Goal: Entertainment & Leisure: Consume media (video, audio)

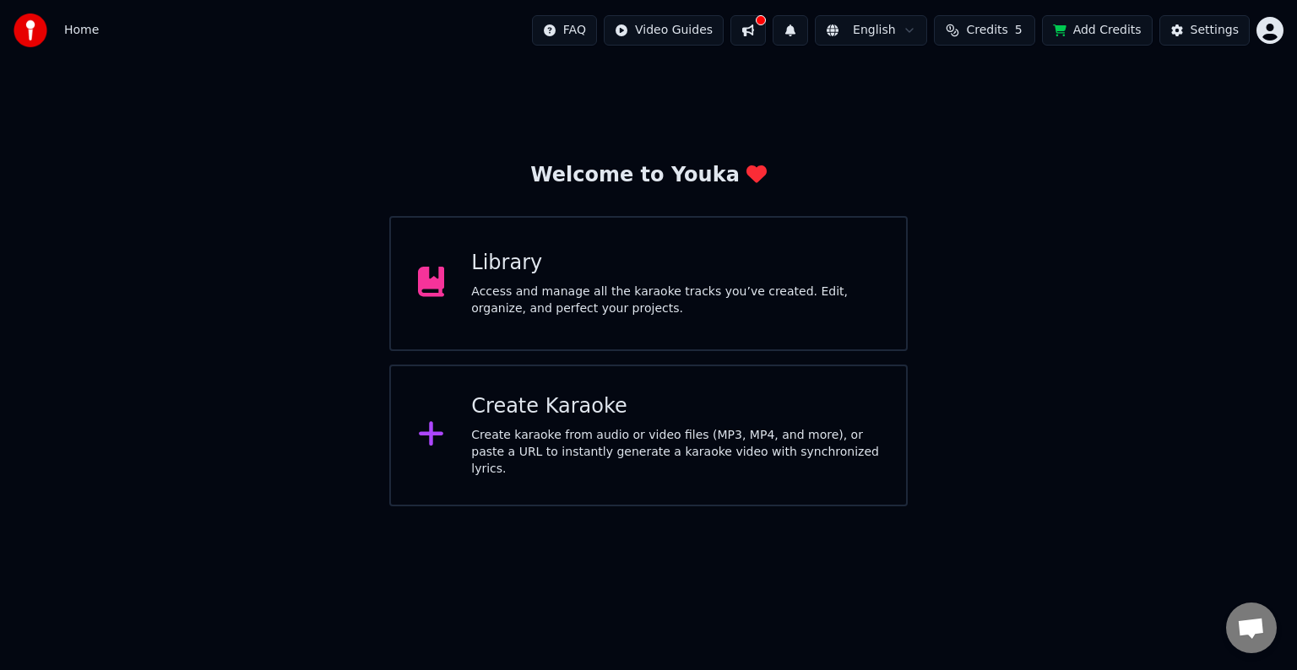
click at [993, 29] on span "Credits" at bounding box center [986, 30] width 41 height 17
click at [1012, 157] on button "Refresh" at bounding box center [995, 157] width 87 height 30
click at [838, 281] on div "Library Access and manage all the karaoke tracks you’ve created. Edit, organize…" at bounding box center [675, 284] width 408 height 68
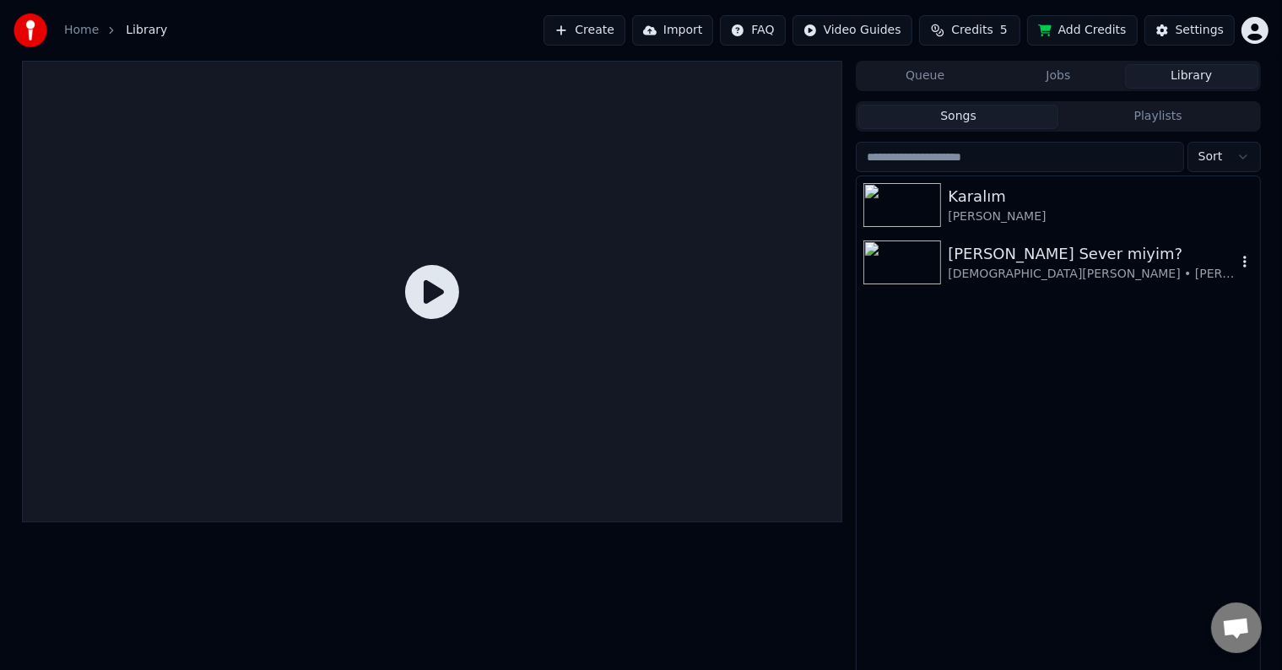
click at [908, 253] on img at bounding box center [903, 263] width 78 height 44
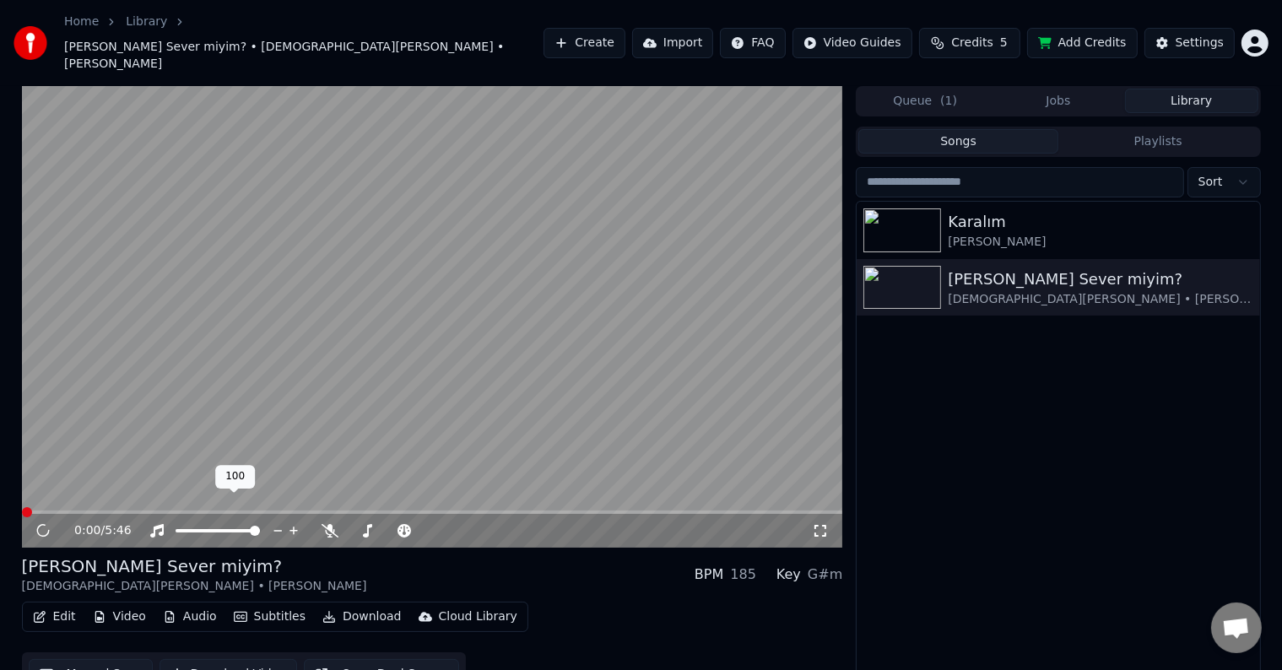
click at [176, 529] on span at bounding box center [218, 530] width 84 height 3
click at [170, 523] on div at bounding box center [233, 531] width 136 height 17
click at [433, 526] on span at bounding box center [428, 531] width 10 height 10
click at [446, 526] on span at bounding box center [441, 531] width 10 height 10
click at [408, 526] on span at bounding box center [406, 531] width 10 height 10
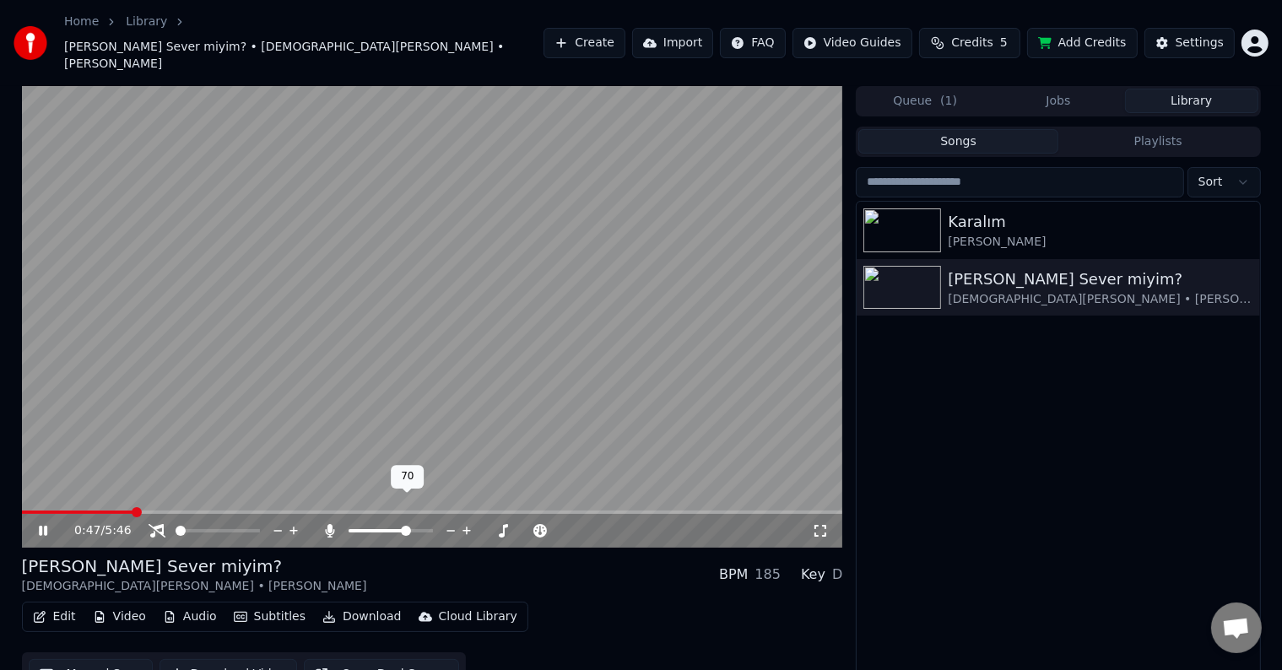
click at [408, 526] on span at bounding box center [406, 531] width 10 height 10
drag, startPoint x: 190, startPoint y: 510, endPoint x: 277, endPoint y: 510, distance: 87.0
click at [275, 523] on div at bounding box center [233, 531] width 136 height 17
click at [277, 523] on icon at bounding box center [278, 531] width 16 height 17
click at [260, 526] on span at bounding box center [255, 531] width 10 height 10
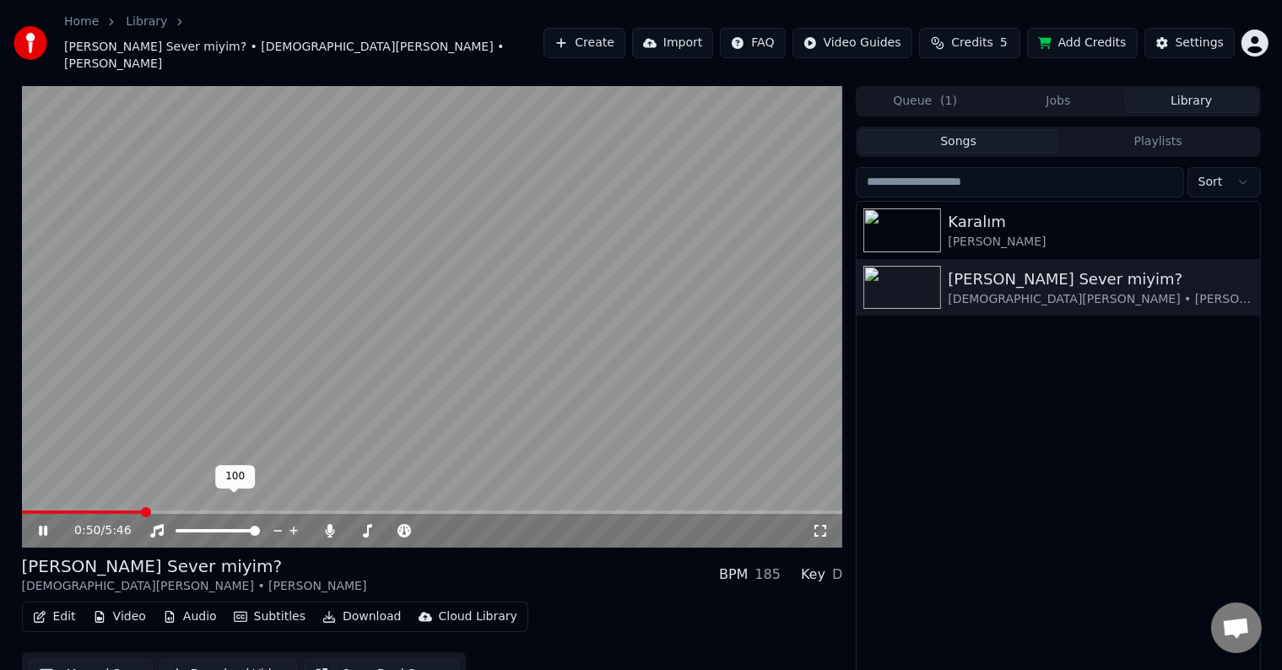
click at [294, 523] on icon at bounding box center [294, 531] width 16 height 17
click at [188, 526] on span at bounding box center [193, 531] width 10 height 10
click at [822, 524] on icon at bounding box center [820, 531] width 17 height 14
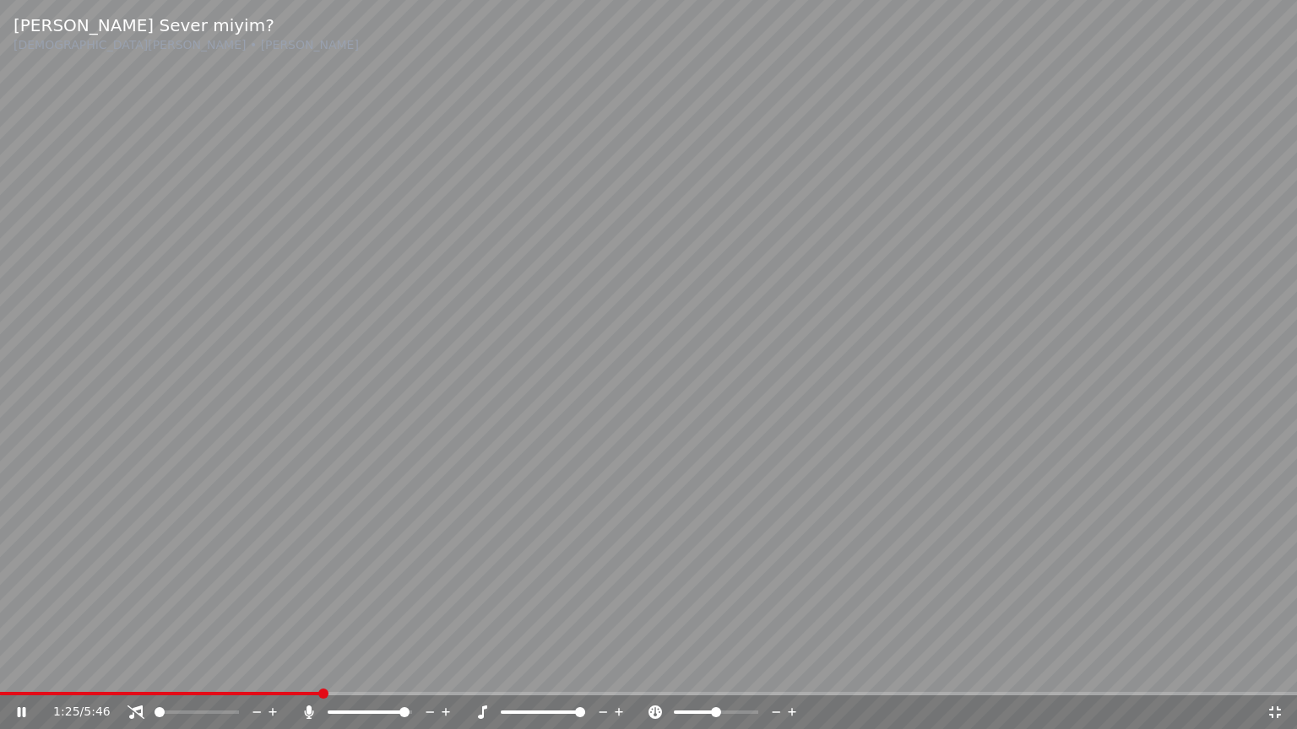
click at [409, 669] on span at bounding box center [404, 712] width 10 height 10
click at [878, 526] on video at bounding box center [648, 364] width 1297 height 729
click at [1029, 405] on video at bounding box center [648, 364] width 1297 height 729
click at [388, 669] on div at bounding box center [385, 712] width 136 height 17
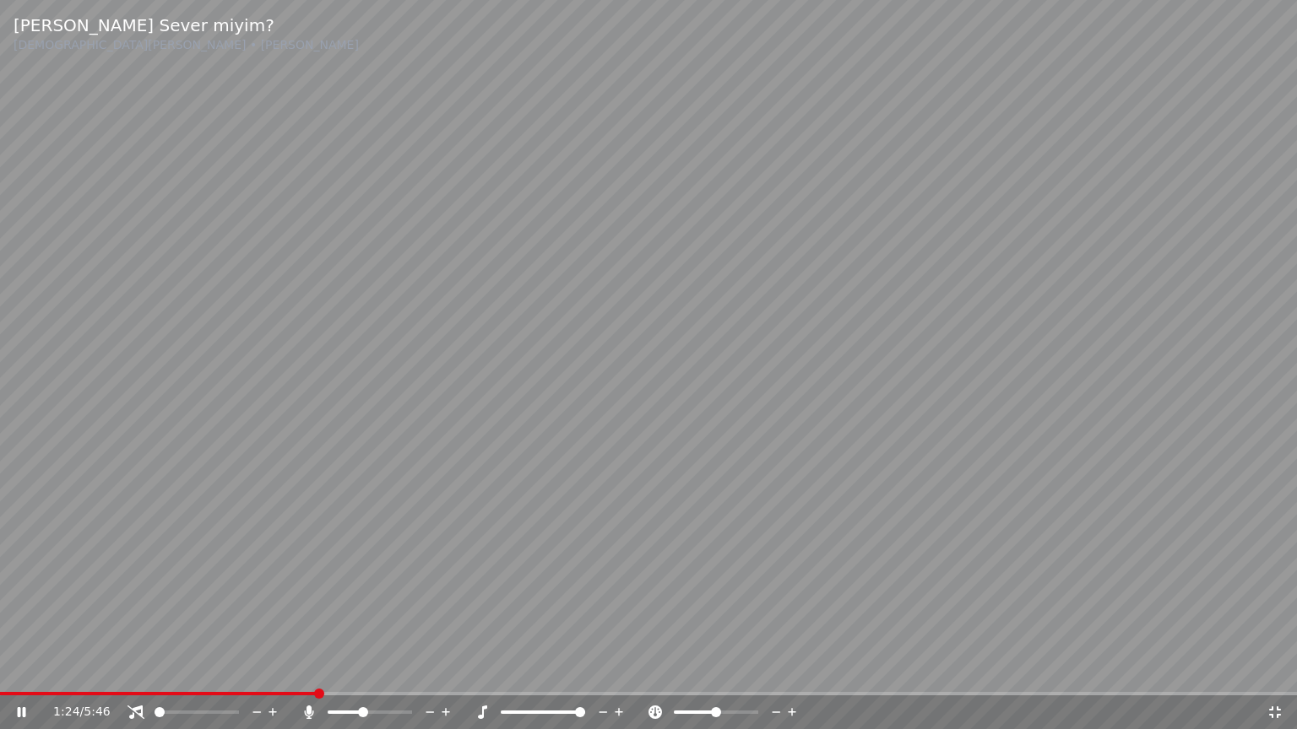
click at [362, 669] on span at bounding box center [363, 712] width 10 height 10
drag, startPoint x: 517, startPoint y: 716, endPoint x: 507, endPoint y: 716, distance: 9.3
click at [507, 669] on div at bounding box center [558, 712] width 136 height 17
click at [538, 669] on span at bounding box center [522, 712] width 42 height 3
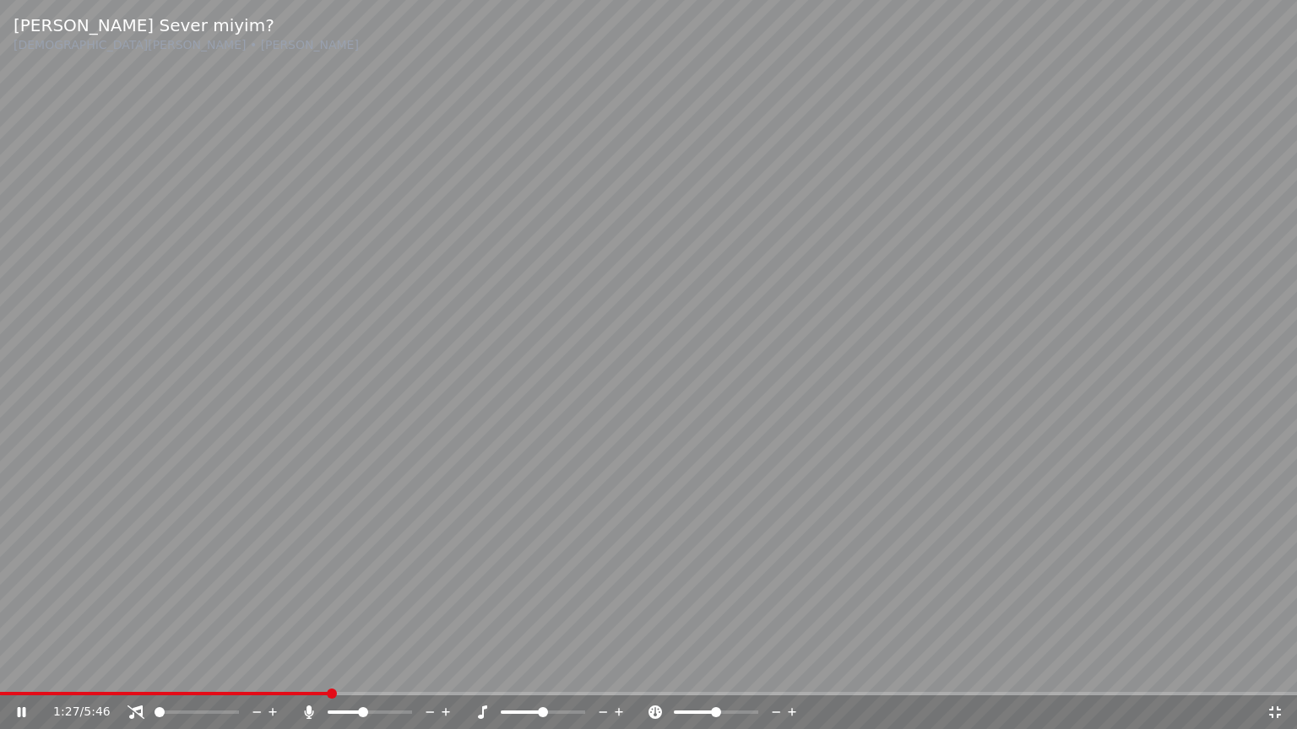
click at [540, 669] on span at bounding box center [543, 712] width 10 height 10
click at [286, 669] on span at bounding box center [167, 693] width 335 height 3
click at [521, 669] on span at bounding box center [524, 712] width 10 height 10
click at [284, 669] on span at bounding box center [164, 693] width 328 height 3
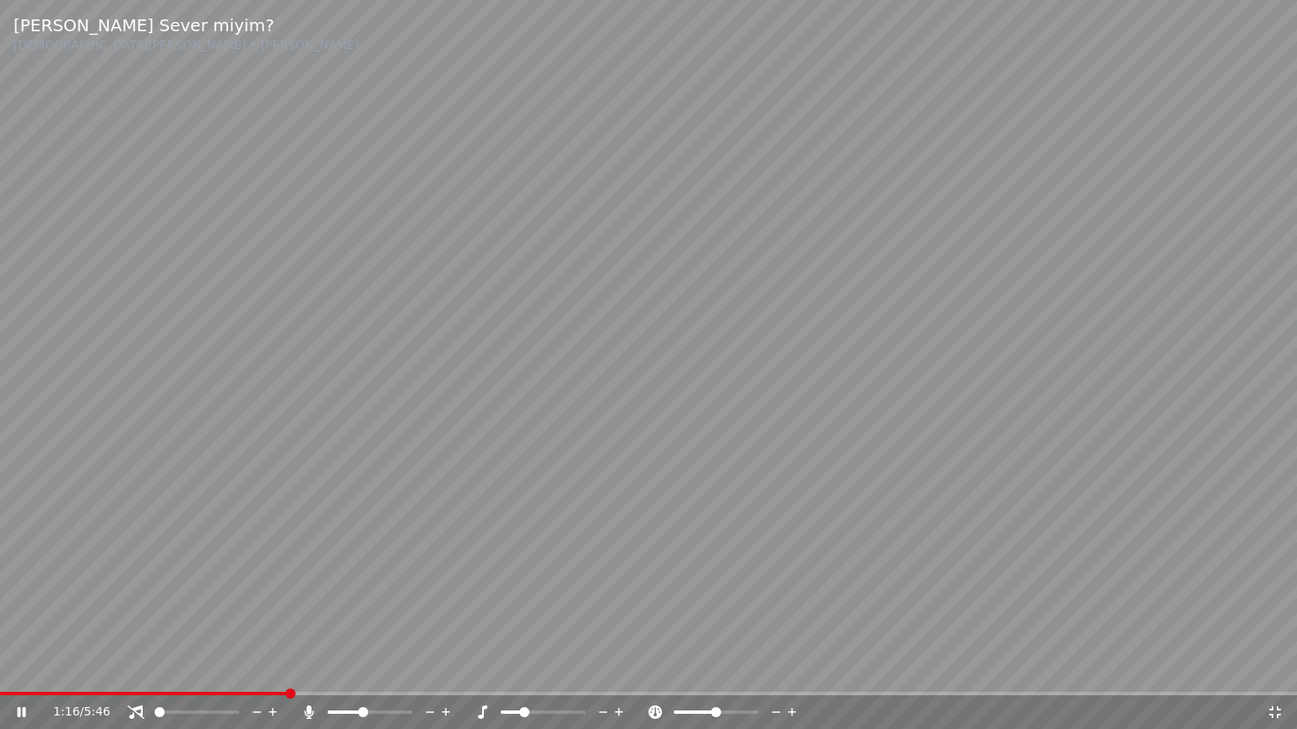
click at [368, 669] on span at bounding box center [363, 712] width 10 height 10
click at [473, 669] on div "1:16 / 5:46" at bounding box center [659, 712] width 1213 height 17
click at [530, 669] on span at bounding box center [543, 712] width 84 height 3
click at [530, 669] on span at bounding box center [530, 712] width 10 height 10
click at [376, 669] on span at bounding box center [352, 712] width 48 height 3
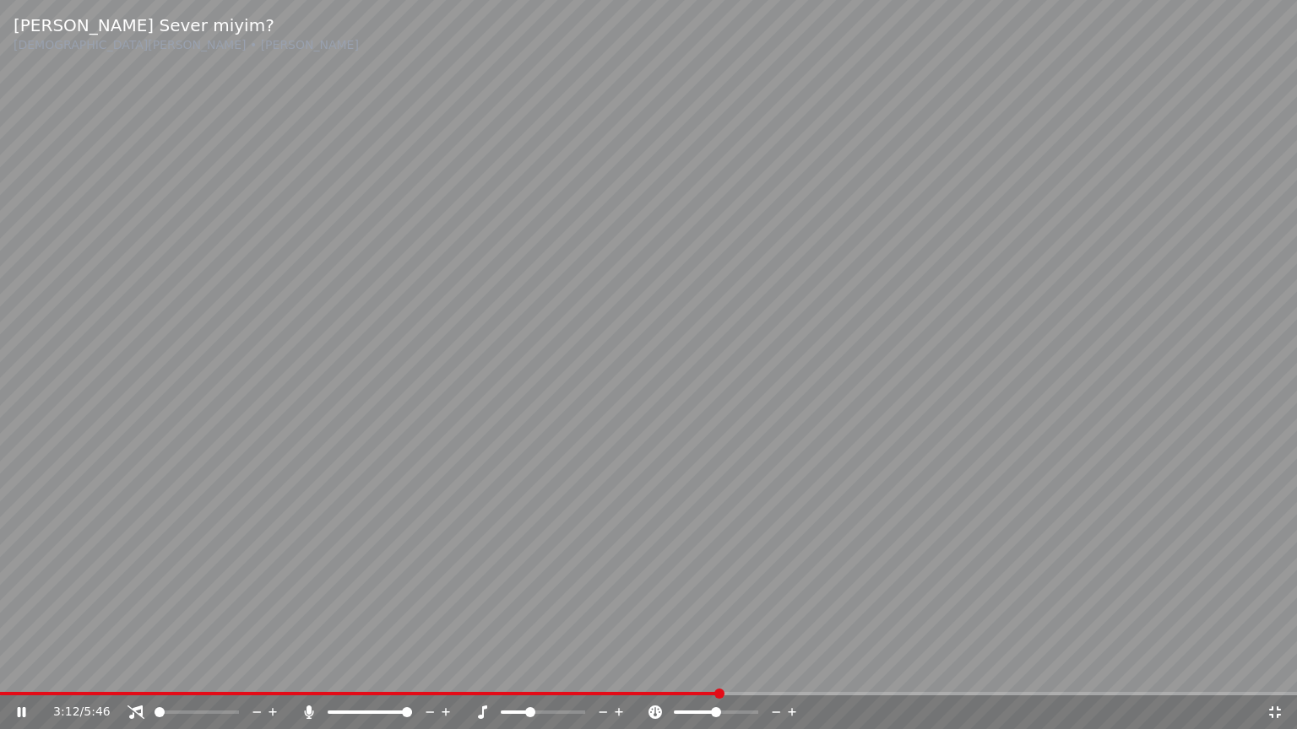
click at [412, 669] on span at bounding box center [370, 712] width 84 height 3
click at [561, 669] on span at bounding box center [543, 712] width 84 height 3
click at [700, 669] on div "3:20 / 5:46" at bounding box center [648, 713] width 1297 height 34
click at [702, 669] on video at bounding box center [648, 364] width 1297 height 729
click at [713, 669] on span at bounding box center [376, 693] width 753 height 3
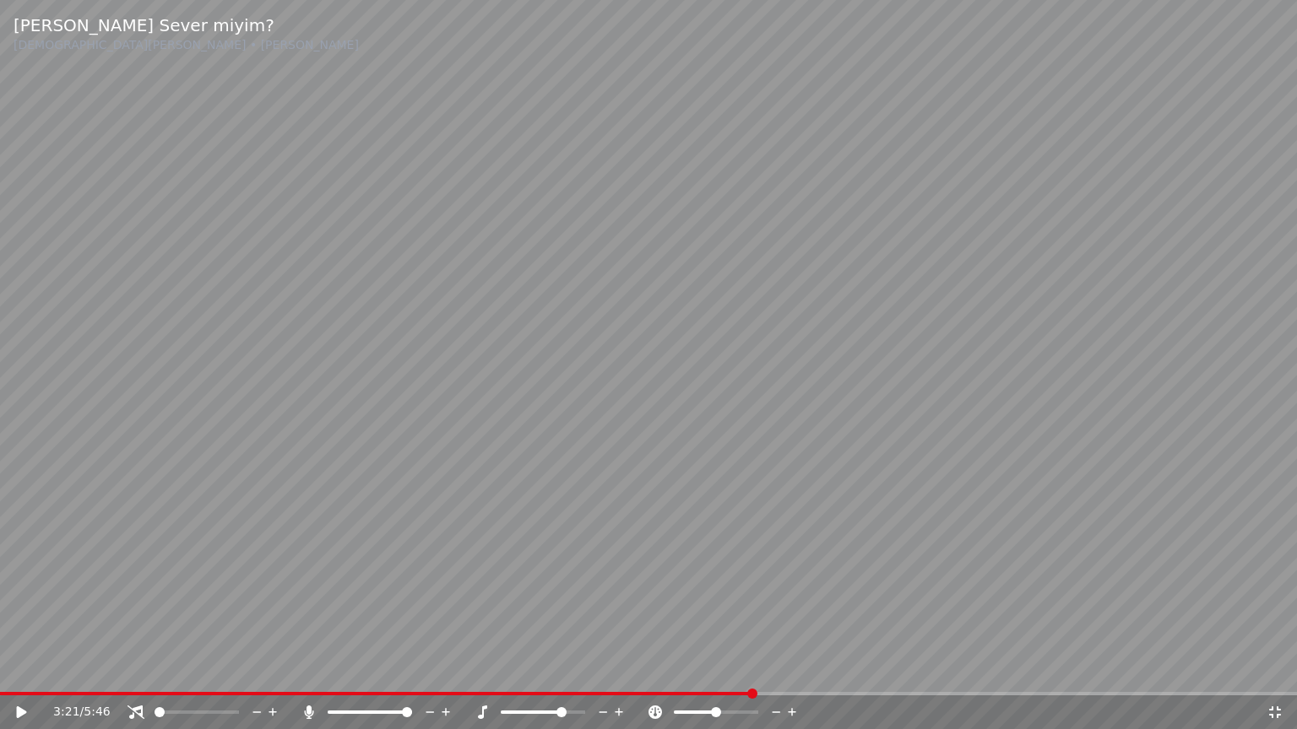
click at [747, 669] on span at bounding box center [752, 694] width 10 height 10
click at [709, 669] on span at bounding box center [714, 694] width 10 height 10
drag, startPoint x: 696, startPoint y: 650, endPoint x: 523, endPoint y: 706, distance: 181.8
click at [694, 650] on video at bounding box center [648, 364] width 1297 height 729
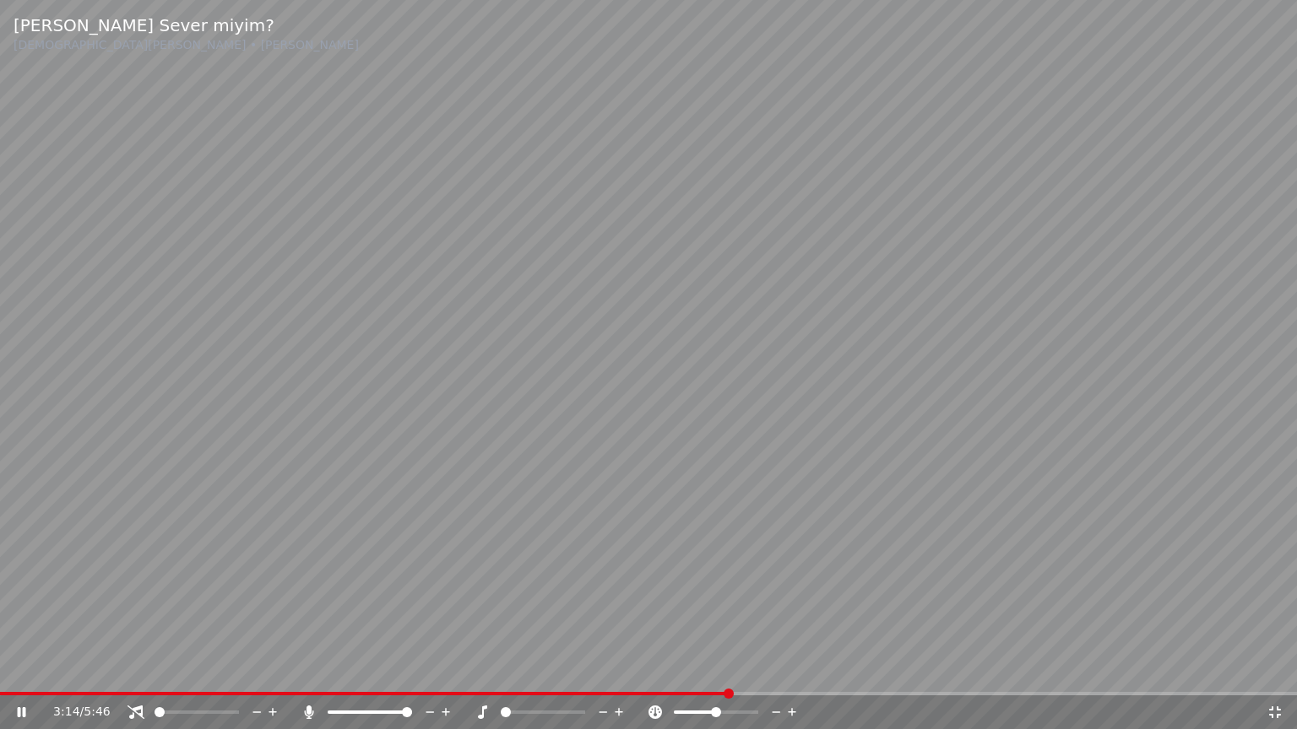
click at [535, 669] on div at bounding box center [558, 712] width 136 height 17
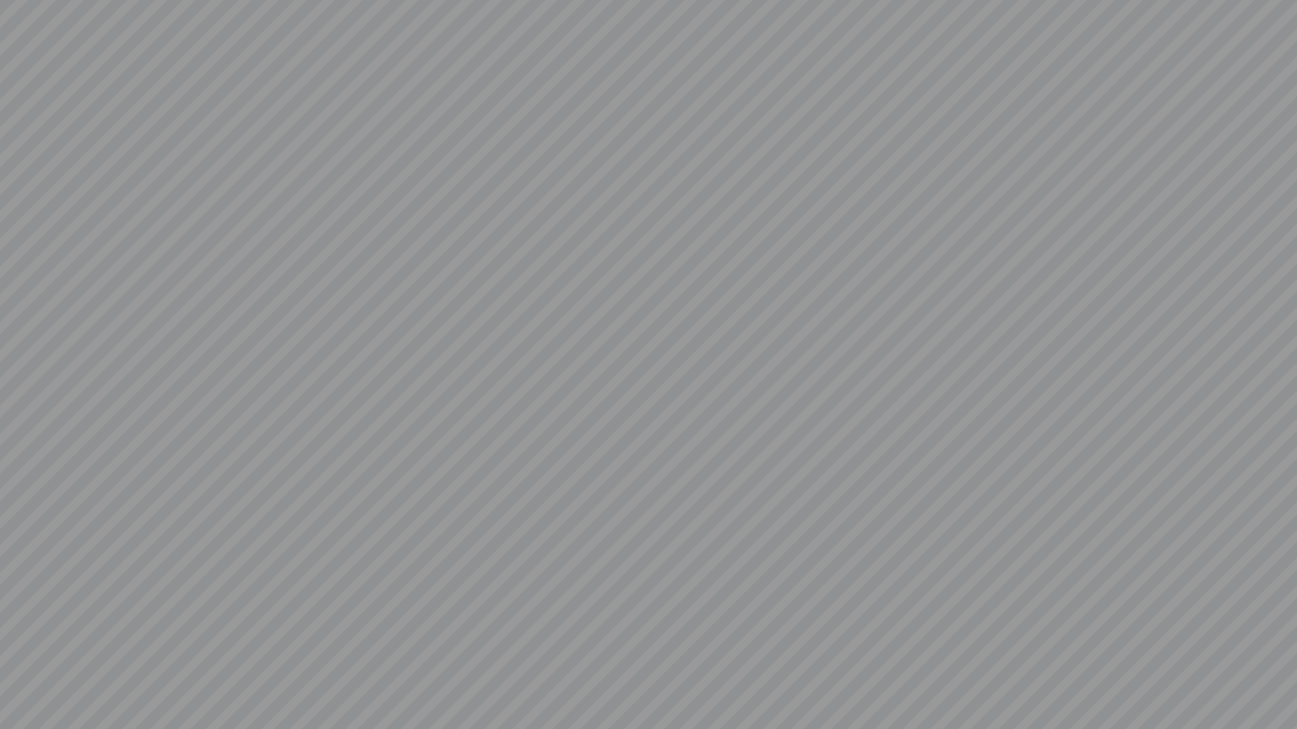
click at [533, 669] on div at bounding box center [648, 364] width 1297 height 729
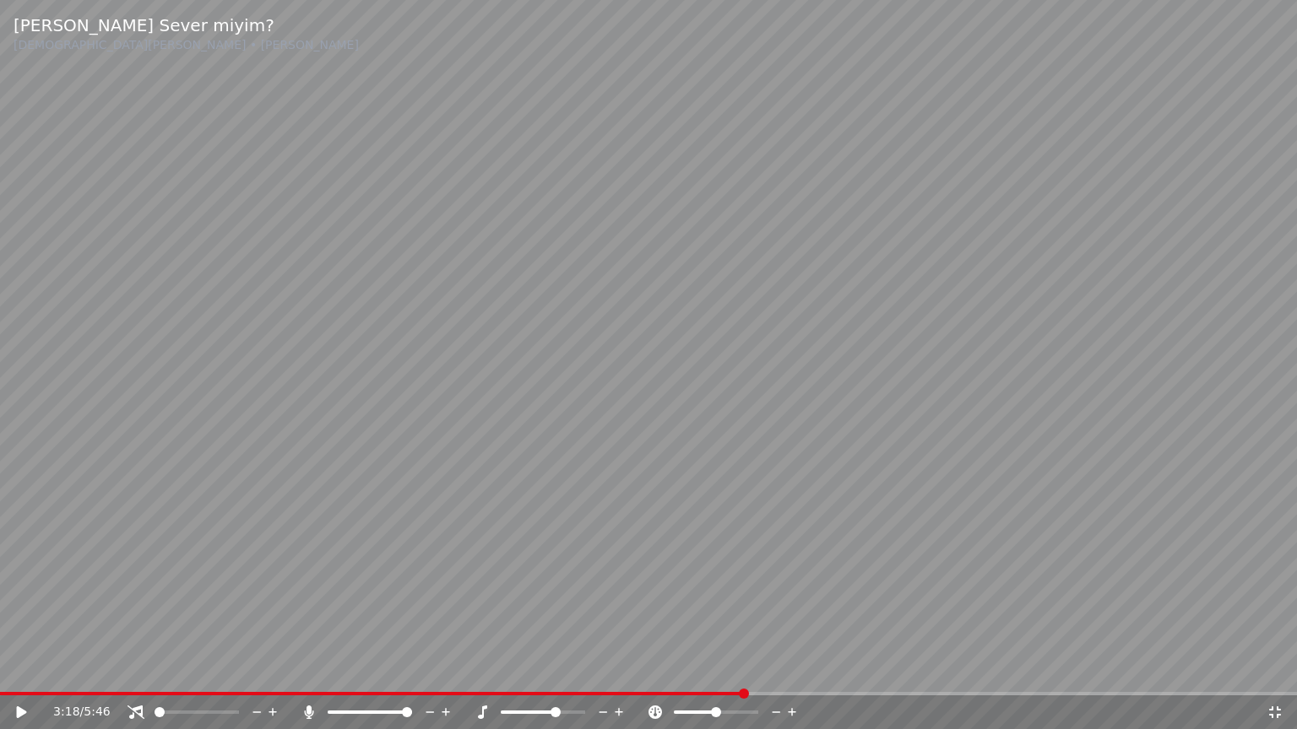
click at [554, 669] on span at bounding box center [529, 712] width 57 height 3
drag, startPoint x: 750, startPoint y: 617, endPoint x: 757, endPoint y: 656, distance: 39.6
click at [750, 616] on video at bounding box center [648, 364] width 1297 height 729
click at [358, 669] on span at bounding box center [360, 712] width 10 height 10
click at [355, 669] on span at bounding box center [357, 712] width 10 height 10
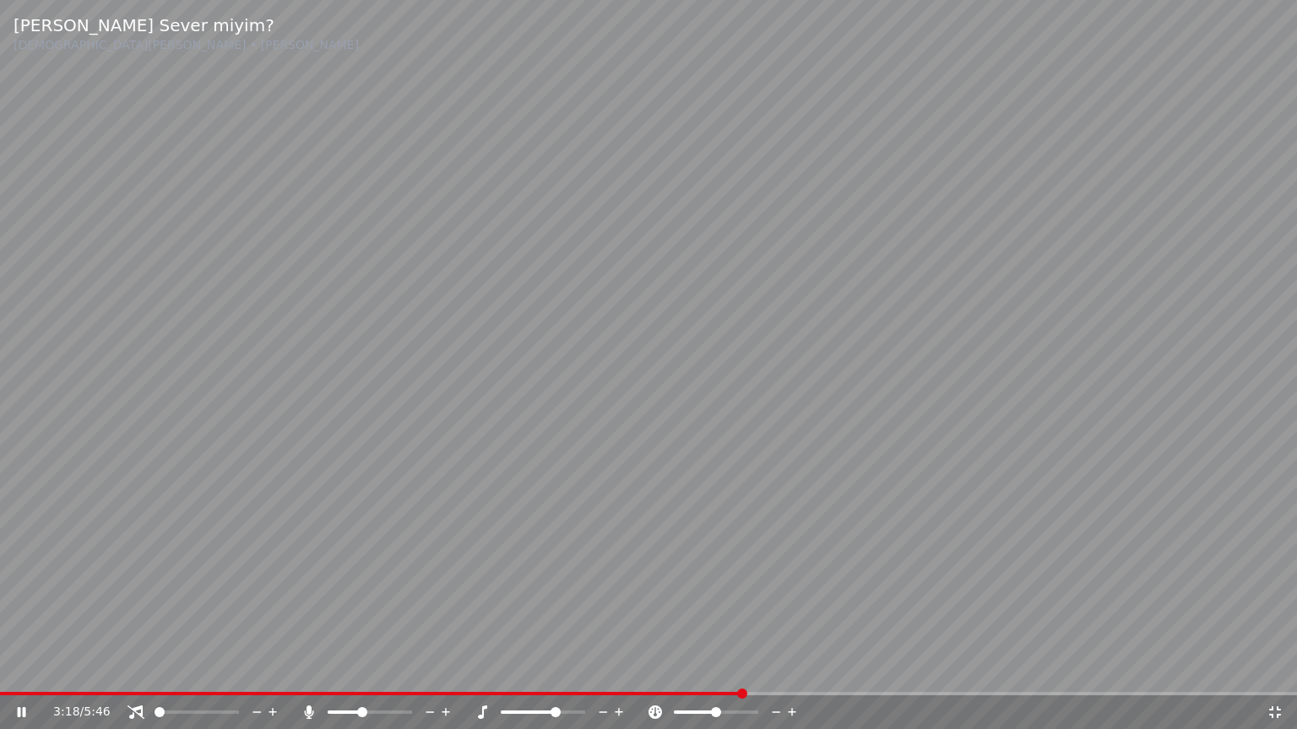
click at [361, 669] on span at bounding box center [362, 712] width 10 height 10
click at [585, 669] on span at bounding box center [580, 712] width 10 height 10
click at [738, 669] on span at bounding box center [390, 693] width 781 height 3
click at [709, 669] on span at bounding box center [371, 693] width 743 height 3
click at [703, 669] on span at bounding box center [351, 693] width 703 height 3
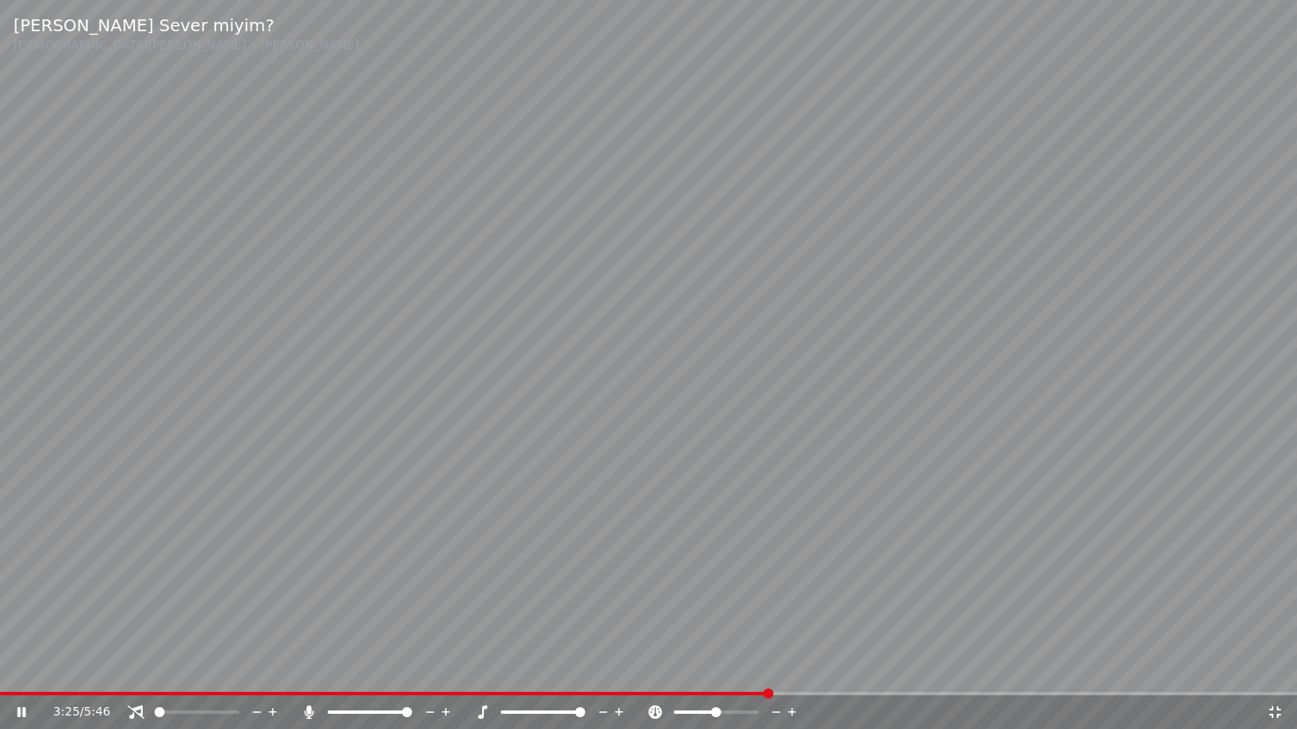
click at [412, 669] on span at bounding box center [370, 712] width 84 height 3
drag, startPoint x: 186, startPoint y: 716, endPoint x: 212, endPoint y: 718, distance: 26.3
click at [212, 669] on div at bounding box center [212, 712] width 136 height 17
click at [154, 669] on span at bounding box center [159, 712] width 10 height 10
click at [166, 669] on span at bounding box center [171, 712] width 10 height 10
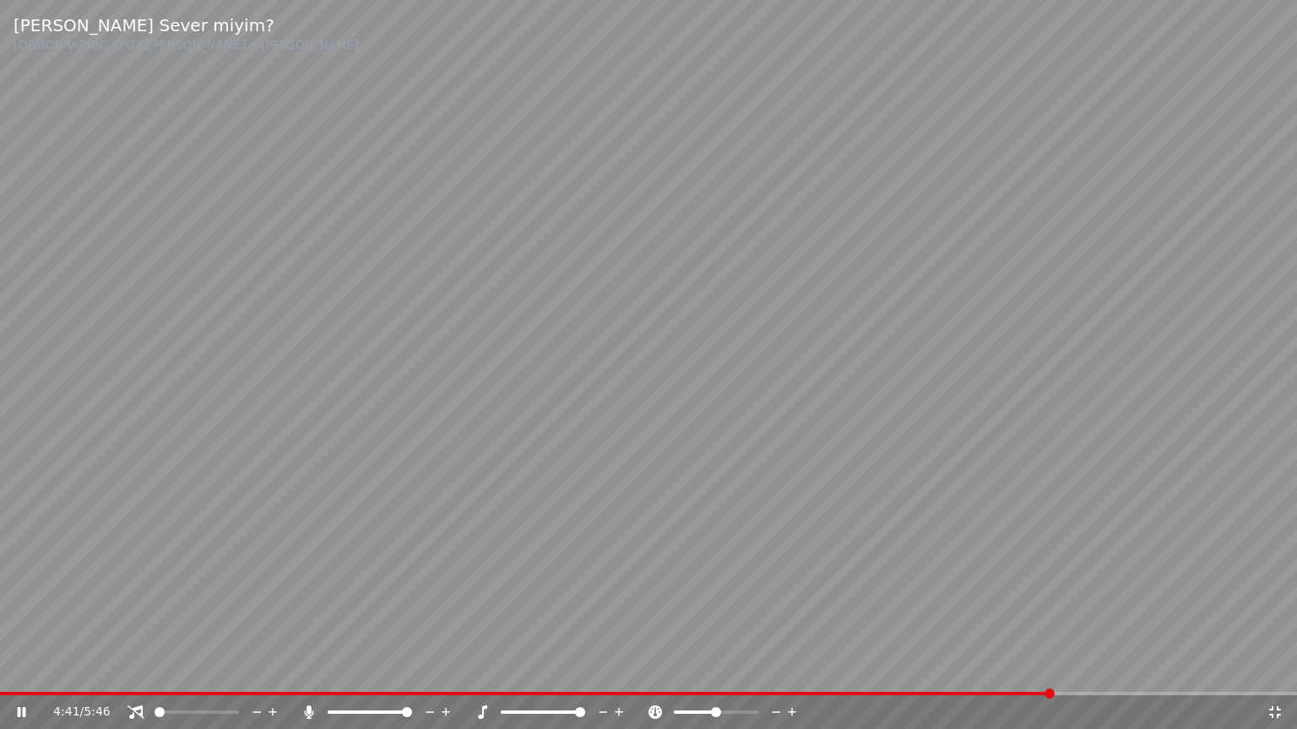
click at [889, 422] on video at bounding box center [648, 364] width 1297 height 729
click at [1131, 341] on video at bounding box center [648, 364] width 1297 height 729
click at [528, 669] on span at bounding box center [515, 712] width 28 height 3
click at [522, 669] on span at bounding box center [515, 712] width 28 height 3
click at [501, 669] on span at bounding box center [511, 712] width 21 height 3
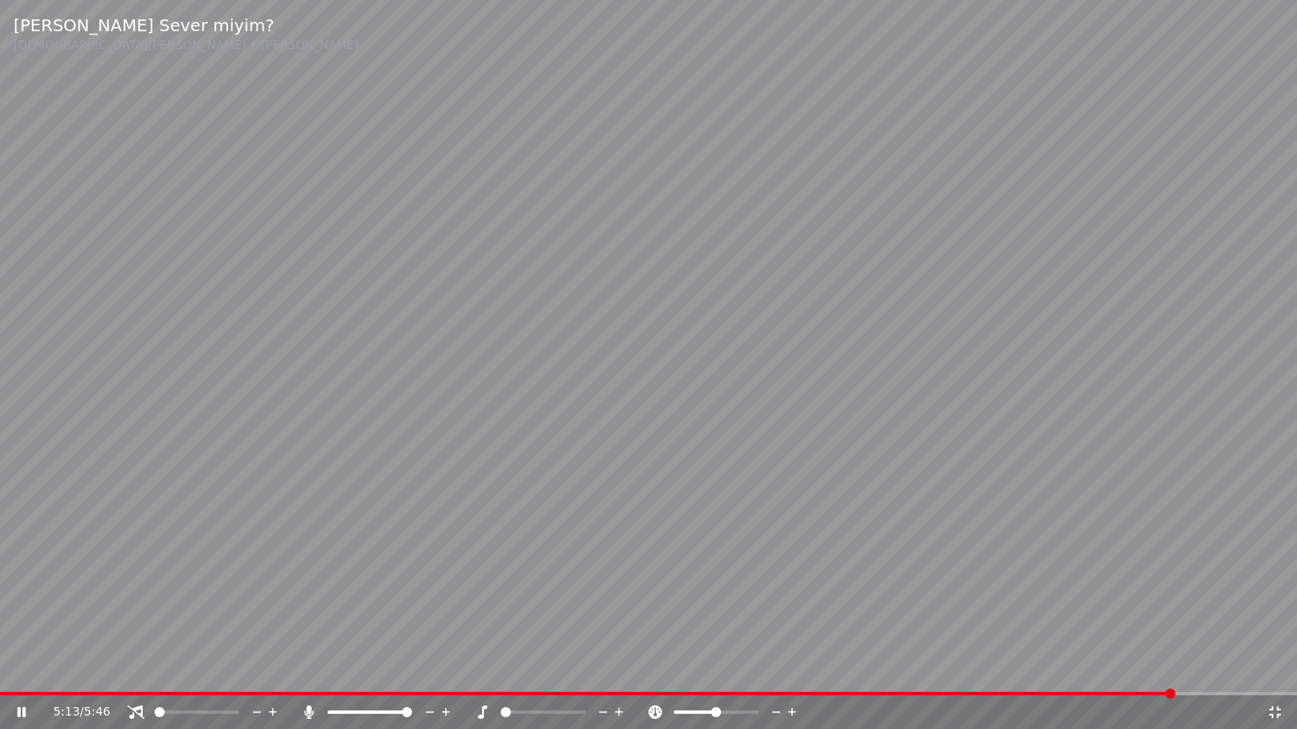
drag, startPoint x: 615, startPoint y: 711, endPoint x: 623, endPoint y: 706, distance: 9.8
click at [615, 669] on icon at bounding box center [619, 712] width 16 height 17
click at [712, 583] on video at bounding box center [648, 364] width 1297 height 729
click at [995, 444] on video at bounding box center [648, 364] width 1297 height 729
click at [360, 669] on span at bounding box center [648, 693] width 1297 height 3
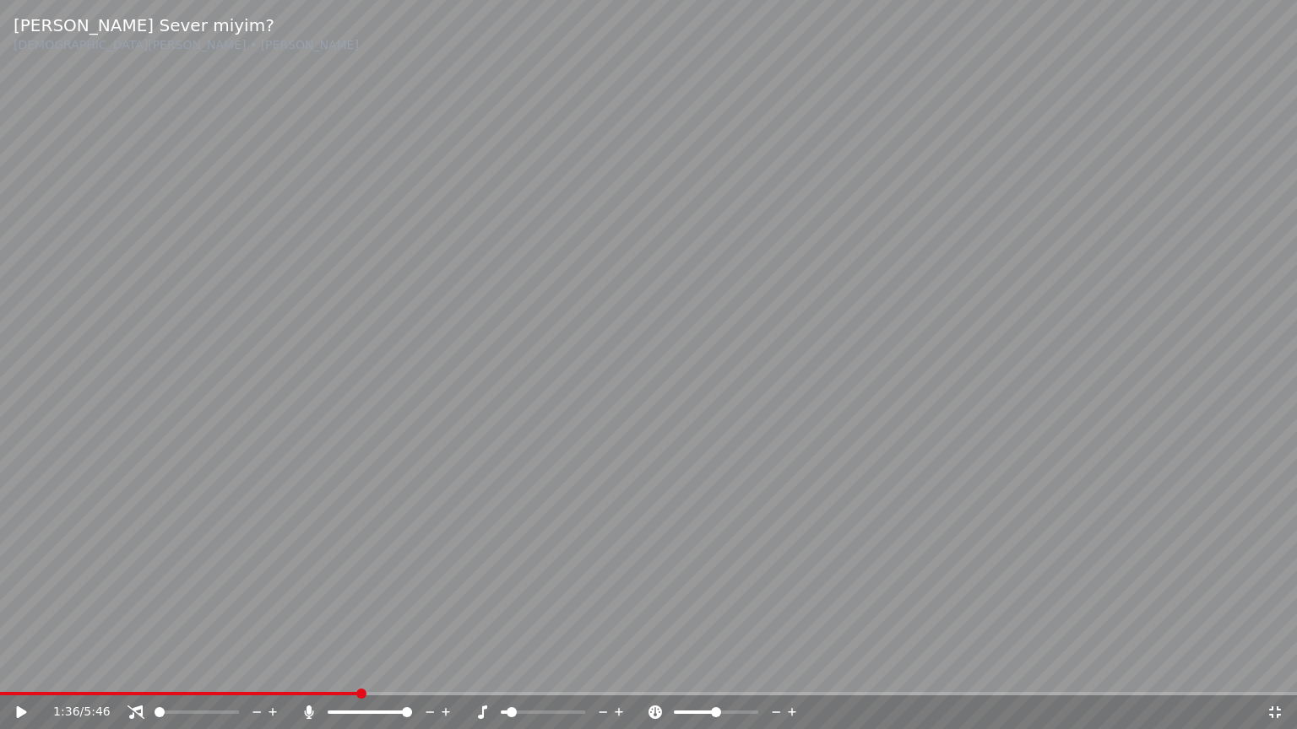
click at [619, 669] on icon at bounding box center [619, 712] width 8 height 8
click at [446, 611] on video at bounding box center [648, 364] width 1297 height 729
click at [439, 669] on span at bounding box center [648, 693] width 1297 height 3
click at [516, 669] on span at bounding box center [648, 693] width 1297 height 3
click at [558, 669] on span at bounding box center [648, 693] width 1297 height 3
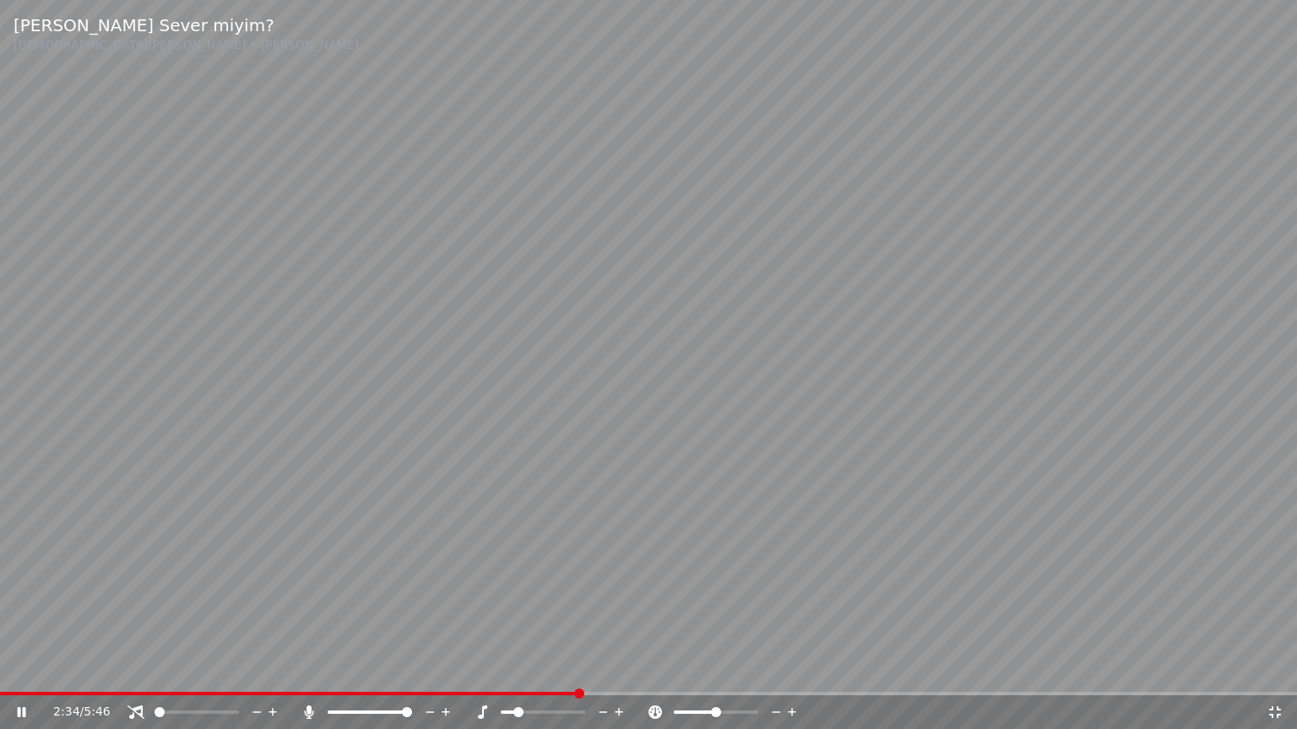
click at [615, 669] on div "2:34 / 5:46" at bounding box center [648, 713] width 1297 height 34
click at [612, 669] on video at bounding box center [648, 364] width 1297 height 729
click at [615, 669] on video at bounding box center [648, 364] width 1297 height 729
click at [615, 669] on div "[PERSON_NAME] Sever miyim? [DEMOGRAPHIC_DATA][PERSON_NAME] • [PERSON_NAME] 2:35…" at bounding box center [648, 364] width 1297 height 729
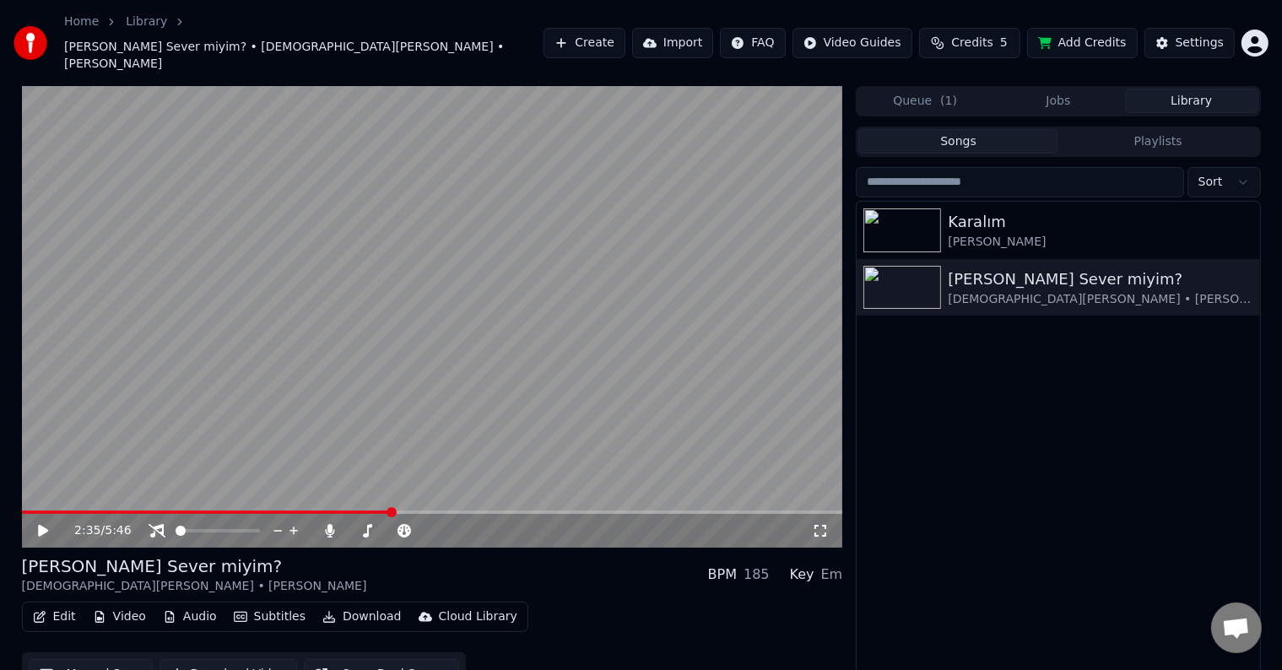
click at [631, 354] on video at bounding box center [432, 317] width 821 height 462
click at [632, 356] on video at bounding box center [432, 317] width 821 height 462
click at [634, 374] on video at bounding box center [432, 317] width 821 height 462
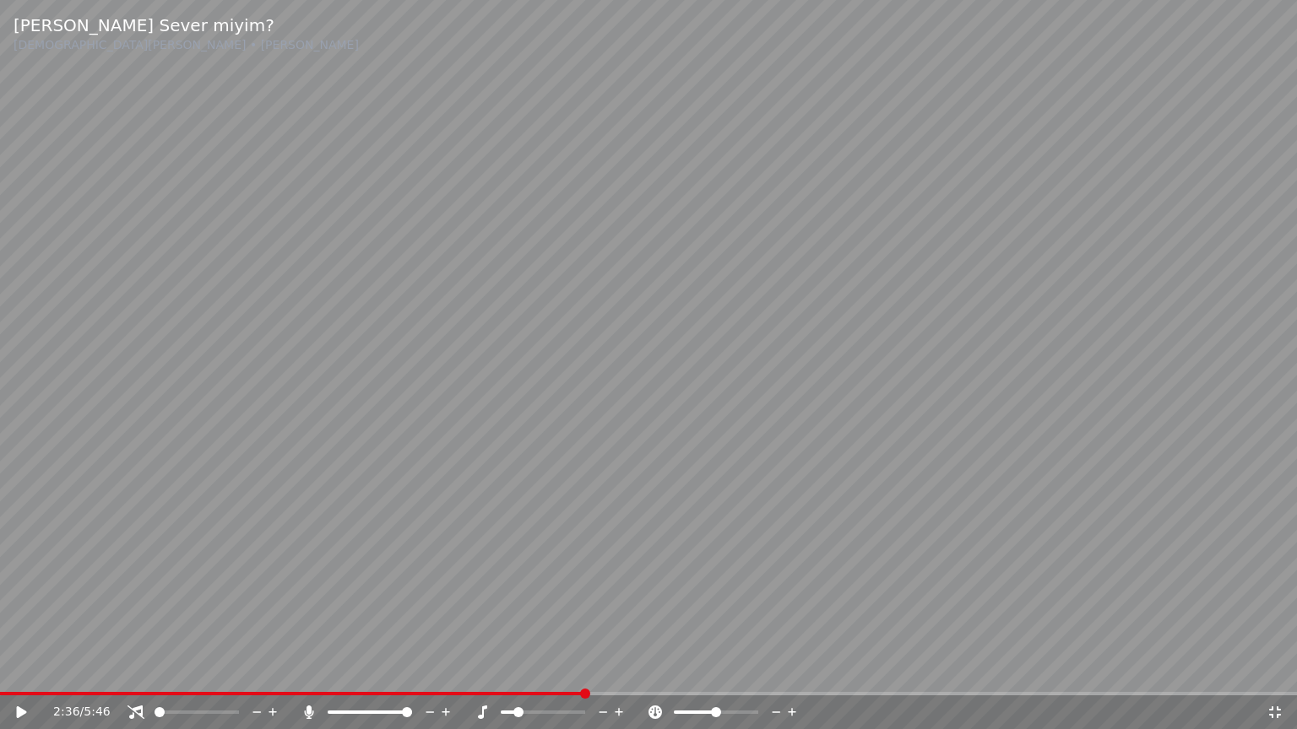
click at [501, 618] on video at bounding box center [648, 364] width 1297 height 729
click at [599, 669] on span at bounding box center [648, 693] width 1297 height 3
drag, startPoint x: 393, startPoint y: 714, endPoint x: 378, endPoint y: 718, distance: 15.6
click at [378, 669] on div at bounding box center [385, 712] width 136 height 17
click at [382, 669] on div at bounding box center [385, 712] width 136 height 17
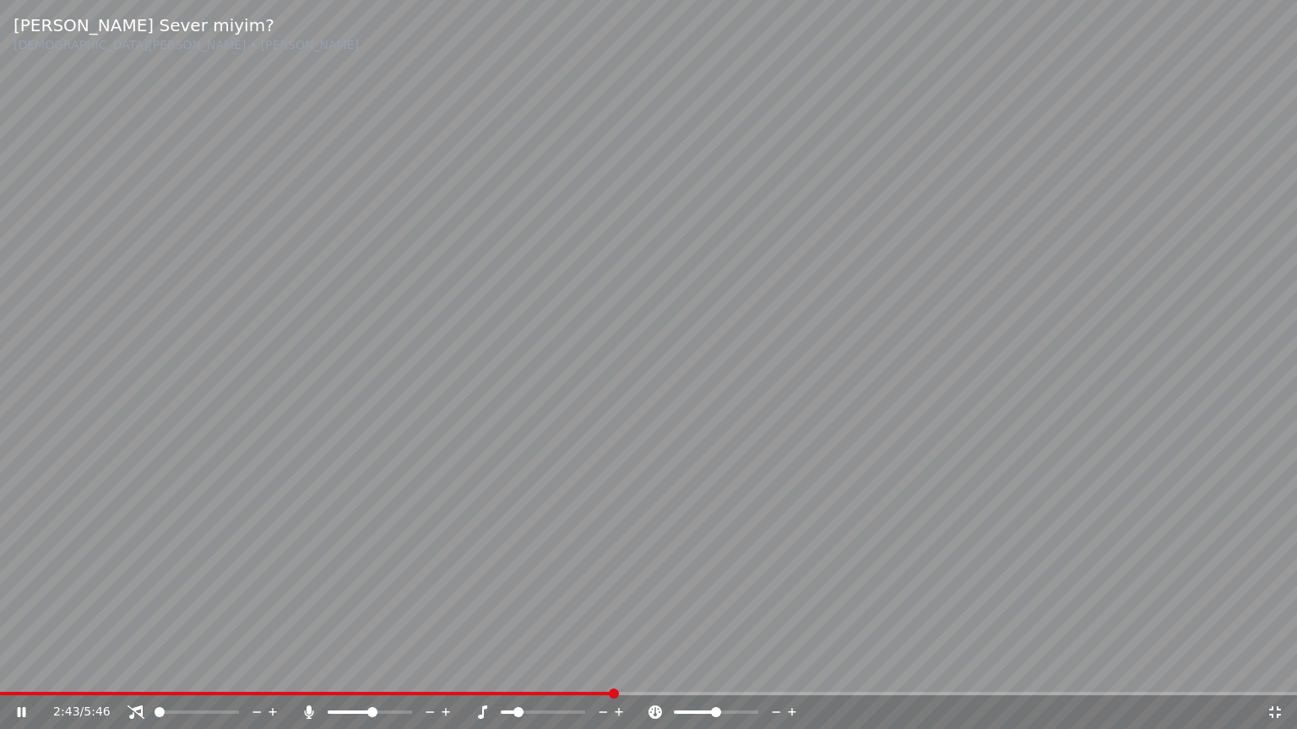
click at [372, 669] on span at bounding box center [350, 712] width 45 height 3
click at [375, 669] on span at bounding box center [372, 712] width 10 height 10
click at [618, 669] on icon at bounding box center [619, 712] width 16 height 17
click at [365, 669] on span at bounding box center [370, 712] width 84 height 3
click at [530, 669] on span at bounding box center [543, 712] width 84 height 3
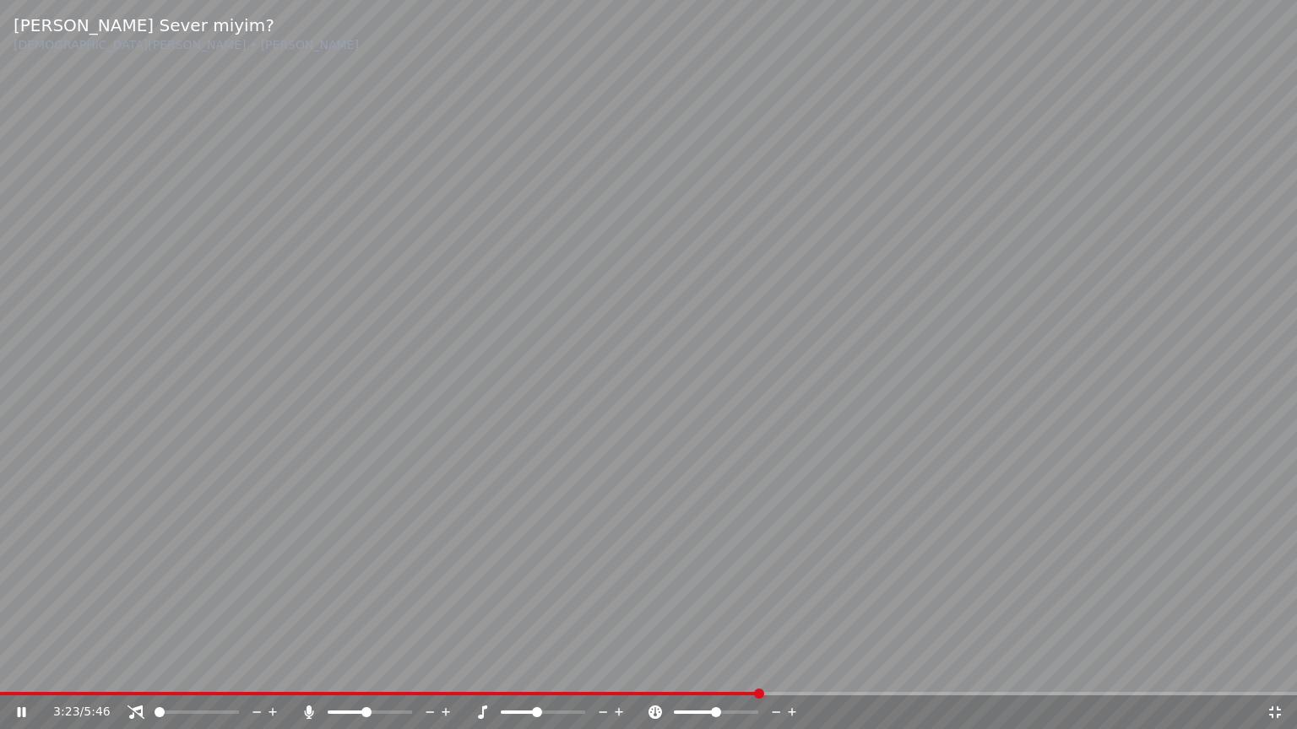
click at [538, 669] on span at bounding box center [543, 712] width 84 height 3
click at [540, 669] on span at bounding box center [543, 712] width 10 height 10
click at [552, 610] on video at bounding box center [648, 364] width 1297 height 729
click at [523, 583] on video at bounding box center [648, 364] width 1297 height 729
click at [618, 669] on icon at bounding box center [619, 712] width 8 height 8
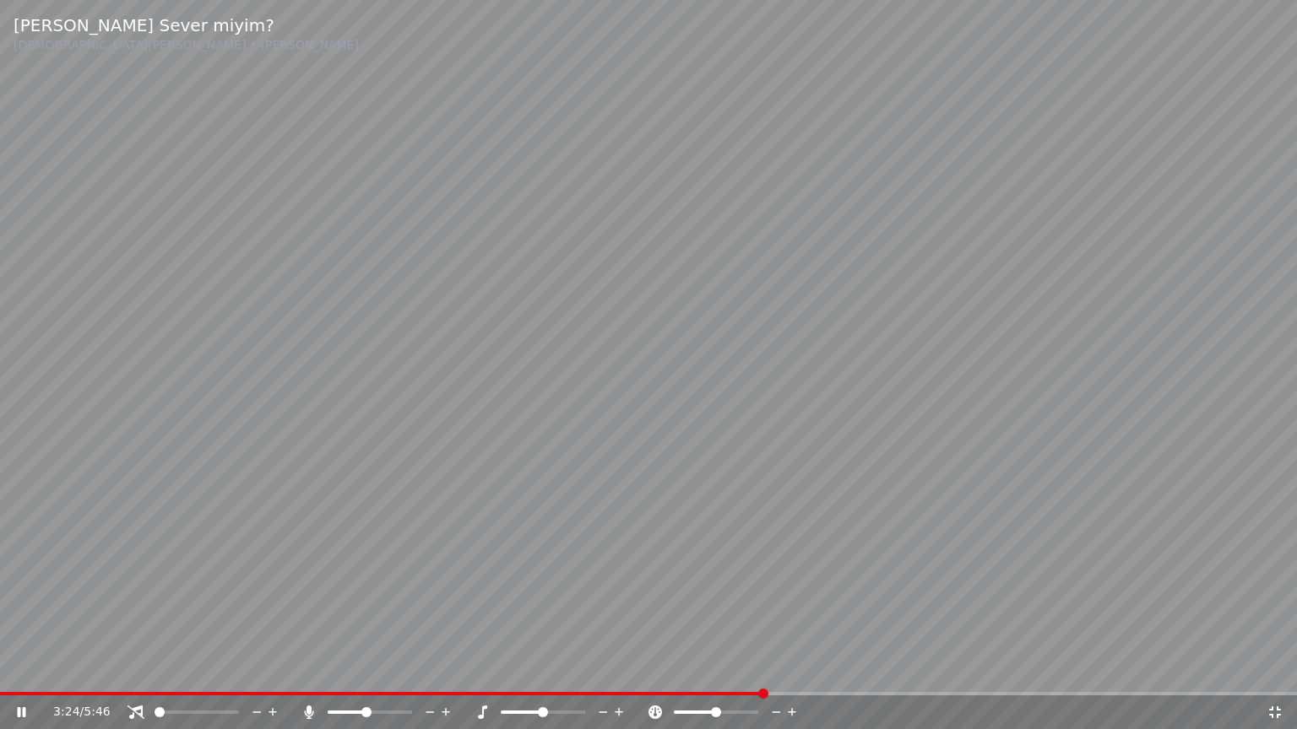
click at [518, 492] on video at bounding box center [648, 364] width 1297 height 729
click at [484, 453] on video at bounding box center [648, 364] width 1297 height 729
click at [354, 669] on span at bounding box center [355, 712] width 10 height 10
click at [548, 669] on span at bounding box center [543, 712] width 10 height 10
drag, startPoint x: 910, startPoint y: 691, endPoint x: 933, endPoint y: 686, distance: 23.3
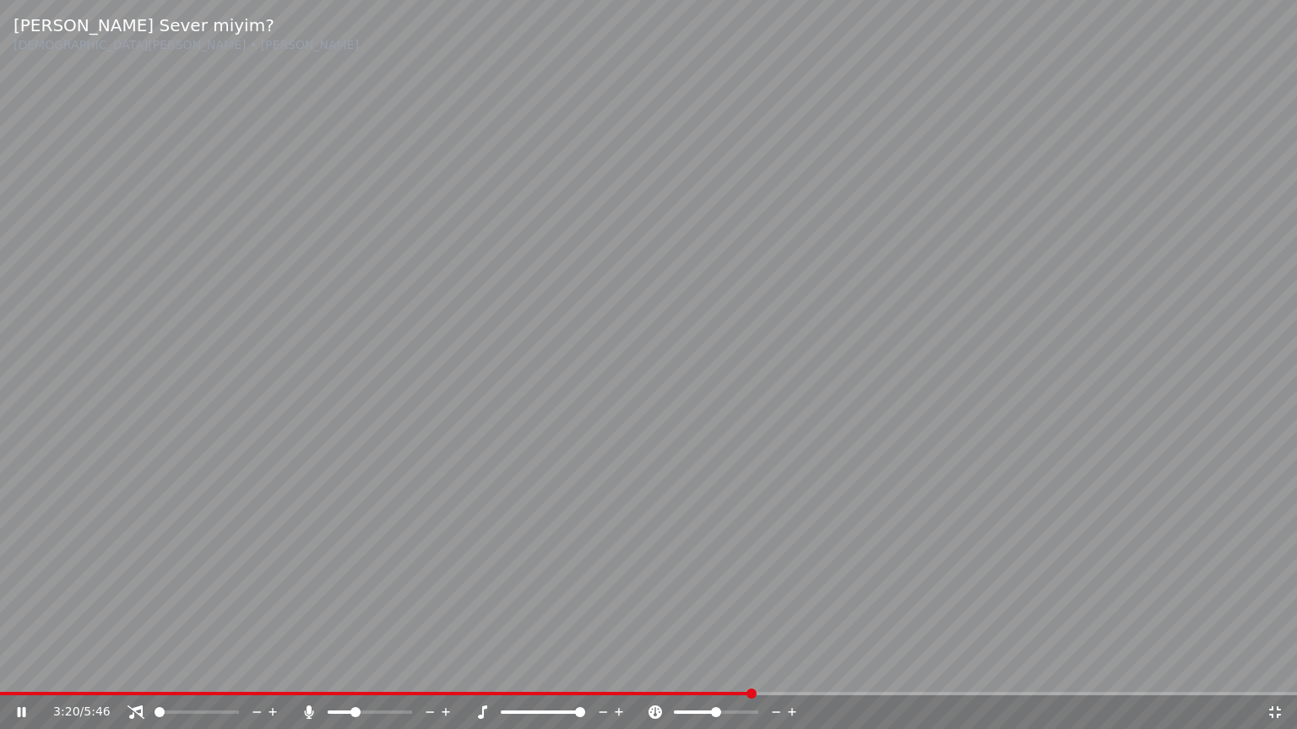
click at [917, 669] on video at bounding box center [648, 364] width 1297 height 729
click at [951, 669] on div "3:21 / 5:46" at bounding box center [648, 713] width 1297 height 34
click at [962, 669] on span at bounding box center [648, 693] width 1297 height 3
click at [979, 655] on video at bounding box center [648, 364] width 1297 height 729
click at [1274, 669] on icon at bounding box center [1274, 713] width 17 height 14
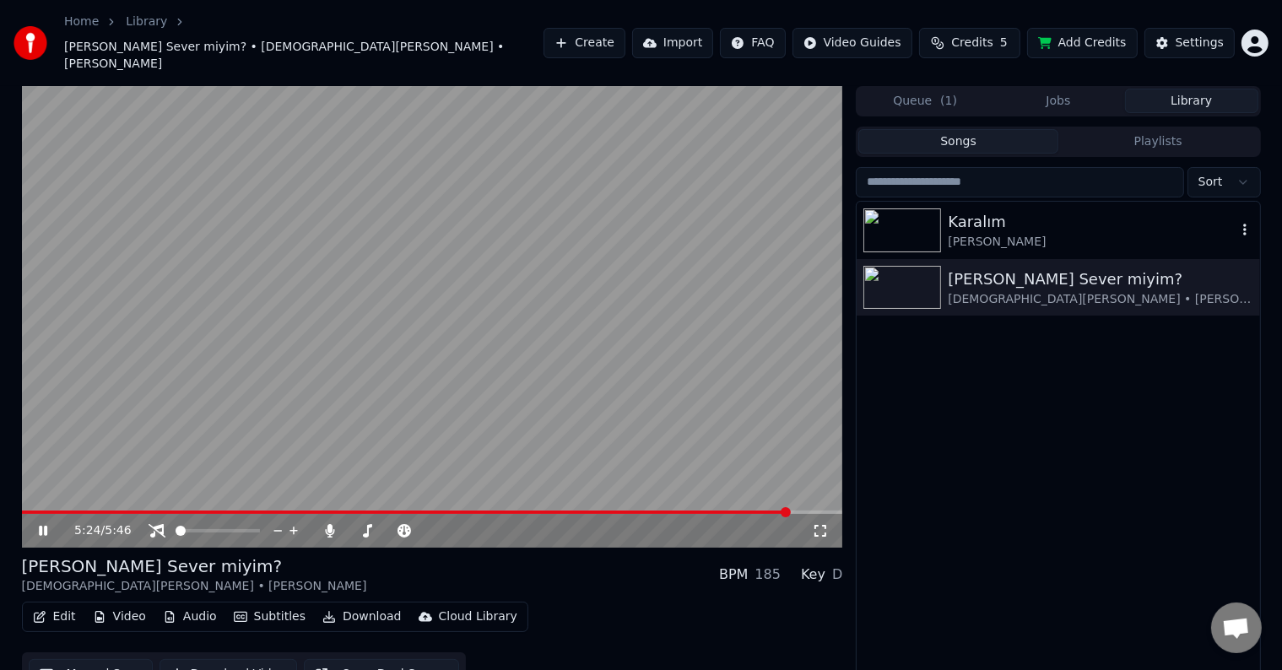
click at [905, 209] on img at bounding box center [903, 231] width 78 height 44
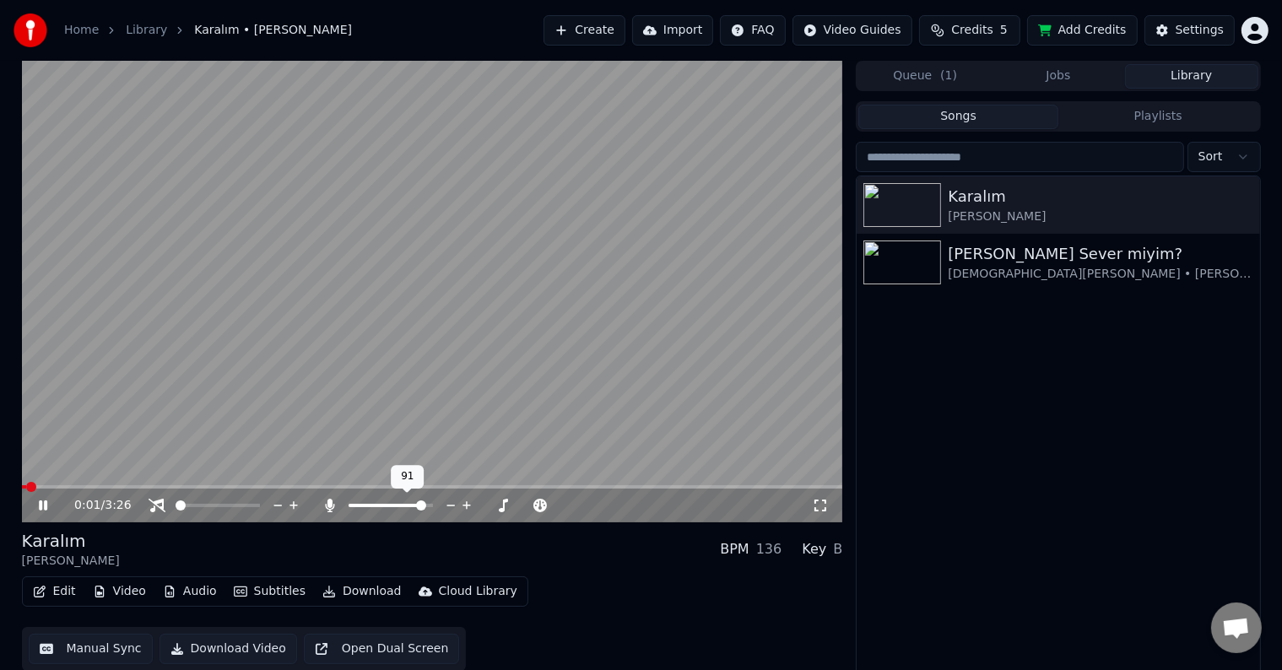
click at [426, 511] on span at bounding box center [421, 506] width 10 height 10
click at [186, 502] on span at bounding box center [181, 506] width 10 height 10
click at [252, 485] on video at bounding box center [432, 292] width 821 height 462
click at [252, 487] on span at bounding box center [432, 486] width 821 height 3
click at [250, 506] on span at bounding box center [255, 506] width 10 height 10
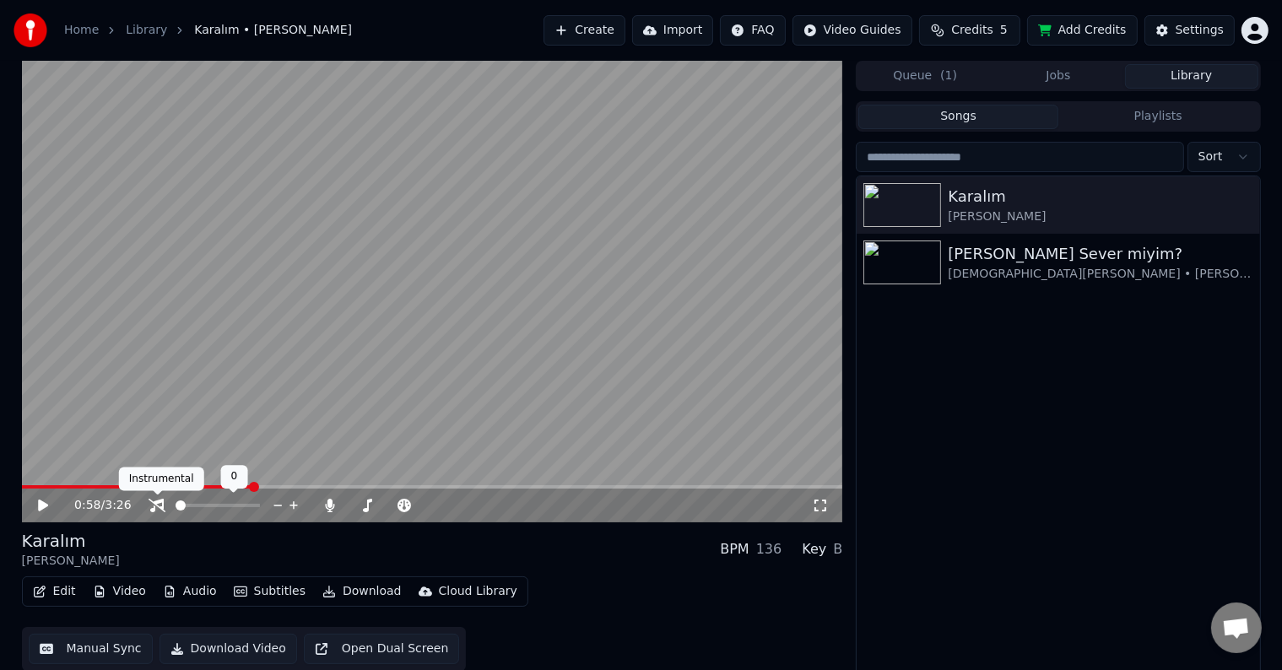
click at [450, 382] on video at bounding box center [432, 292] width 821 height 462
click at [490, 509] on icon at bounding box center [488, 505] width 16 height 17
click at [490, 507] on icon at bounding box center [488, 505] width 16 height 17
click at [439, 506] on div at bounding box center [444, 505] width 136 height 17
click at [470, 501] on span at bounding box center [465, 506] width 10 height 10
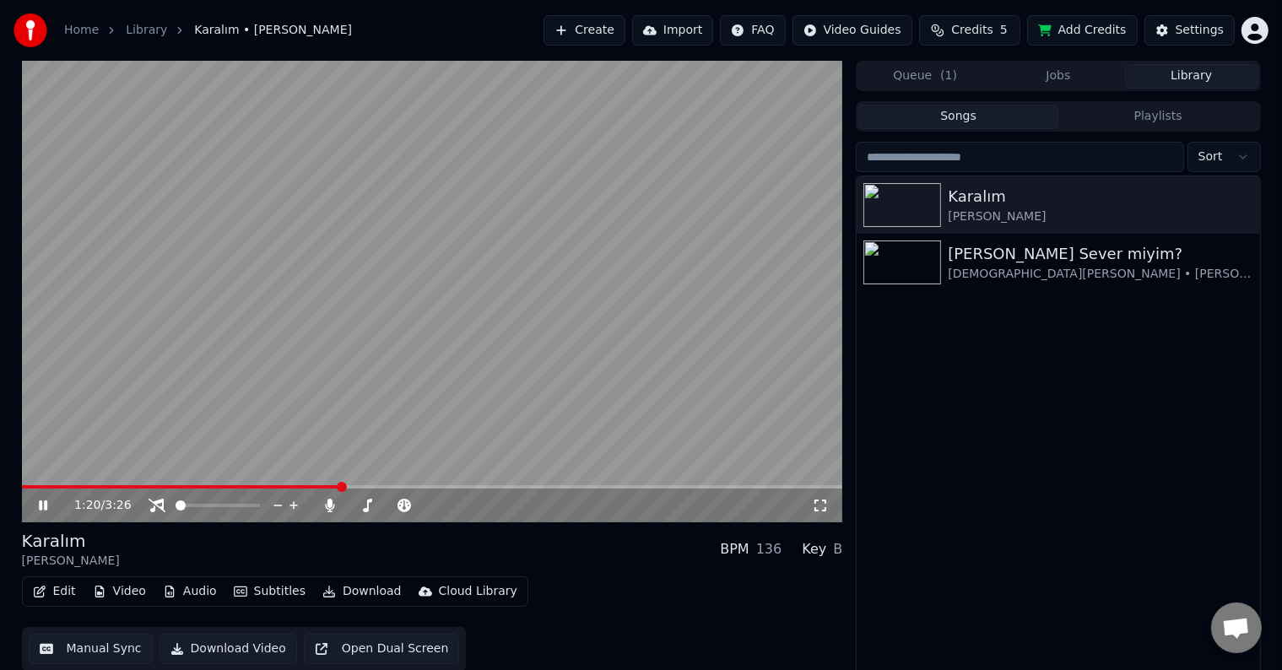
click at [392, 416] on video at bounding box center [432, 292] width 821 height 462
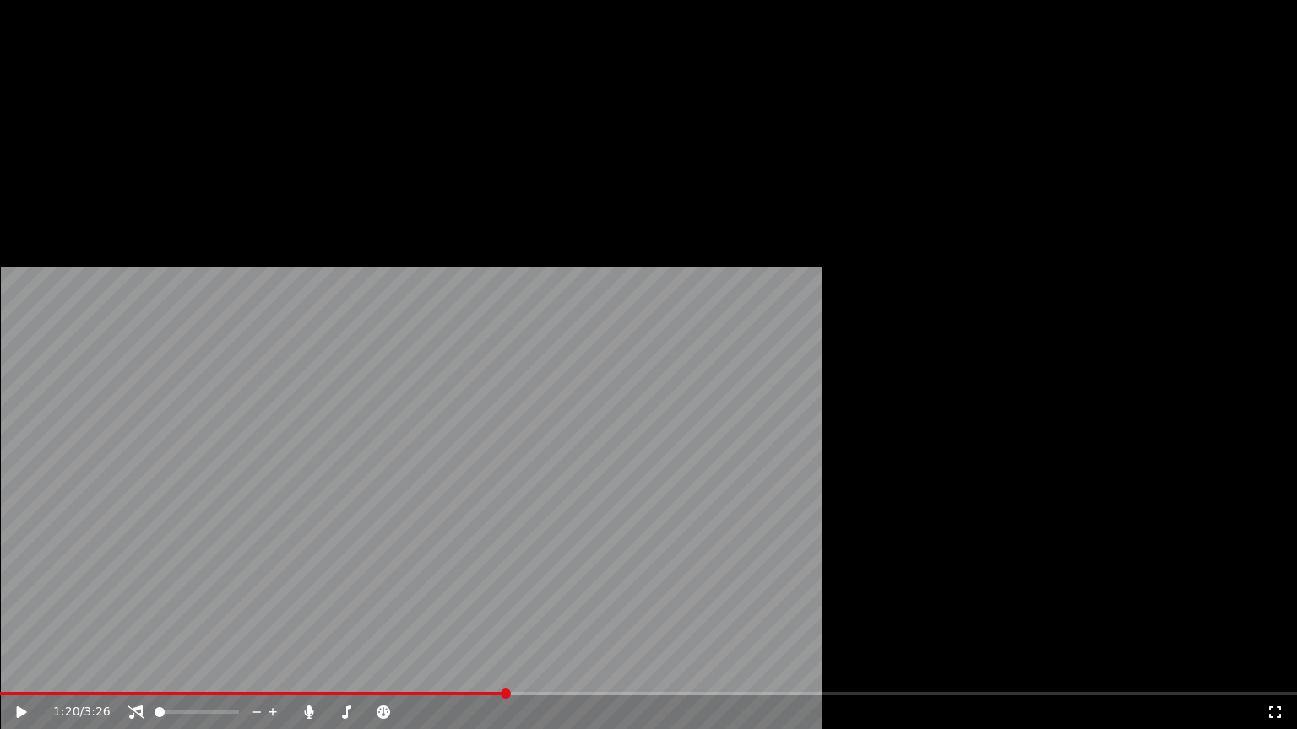
click at [392, 436] on video at bounding box center [648, 364] width 1297 height 729
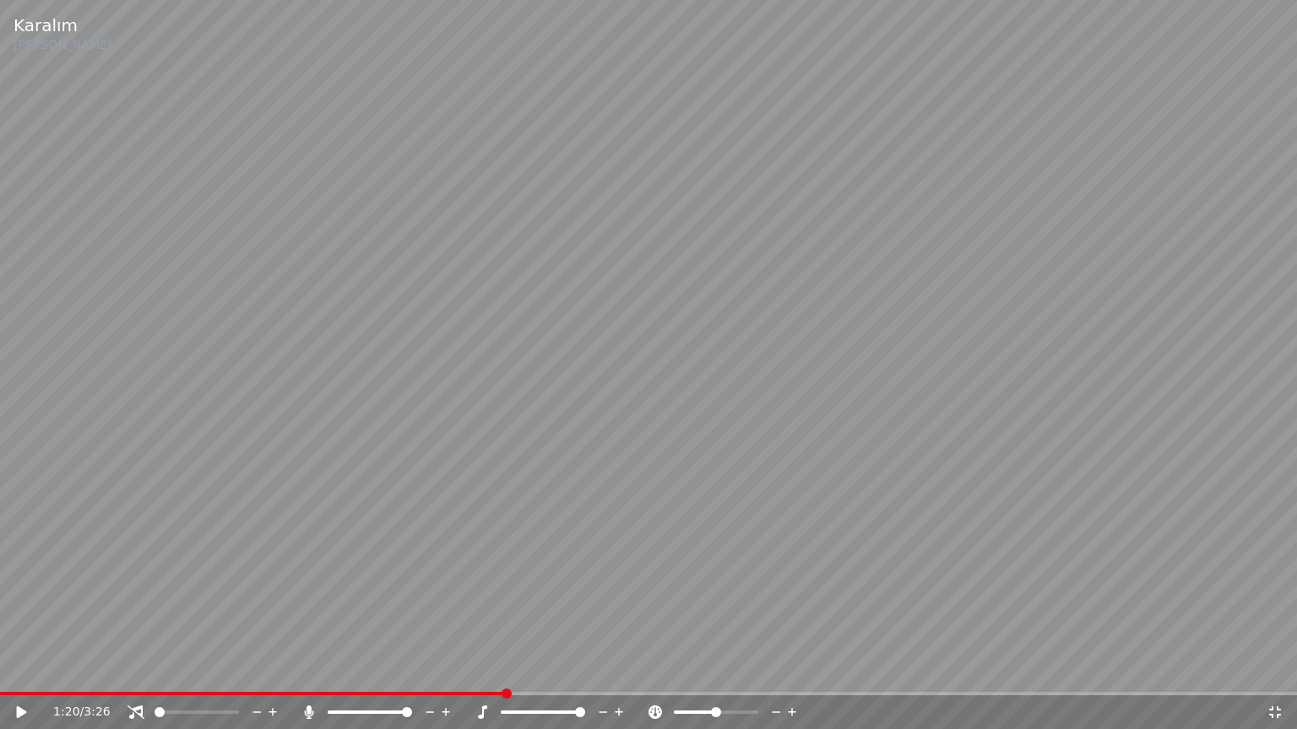
click at [395, 446] on video at bounding box center [648, 364] width 1297 height 729
click at [301, 669] on span at bounding box center [291, 693] width 583 height 3
click at [501, 669] on span at bounding box center [543, 712] width 84 height 3
click at [501, 669] on span at bounding box center [506, 712] width 10 height 10
click at [542, 669] on div at bounding box center [558, 712] width 136 height 17
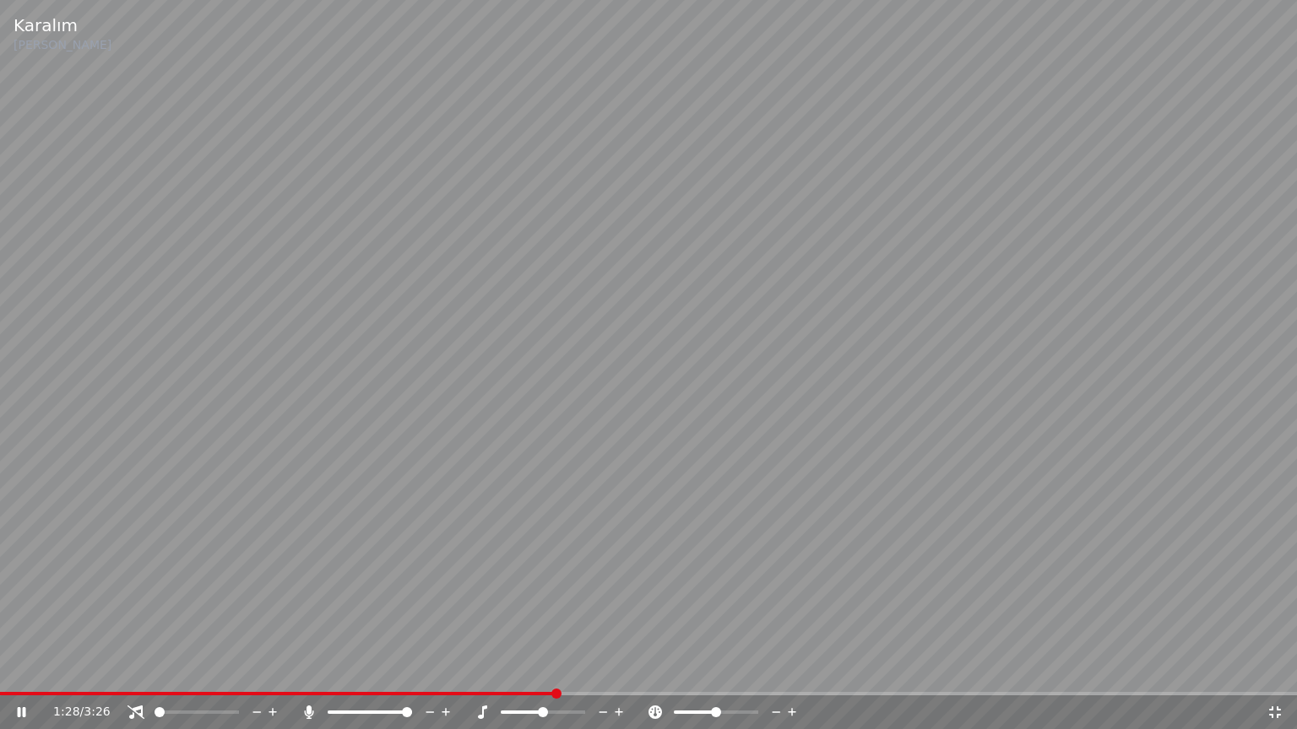
click at [539, 669] on span at bounding box center [543, 712] width 84 height 3
click at [358, 669] on span at bounding box center [284, 693] width 568 height 3
click at [1268, 669] on icon at bounding box center [1274, 713] width 17 height 14
